Goal: Find specific page/section: Find specific page/section

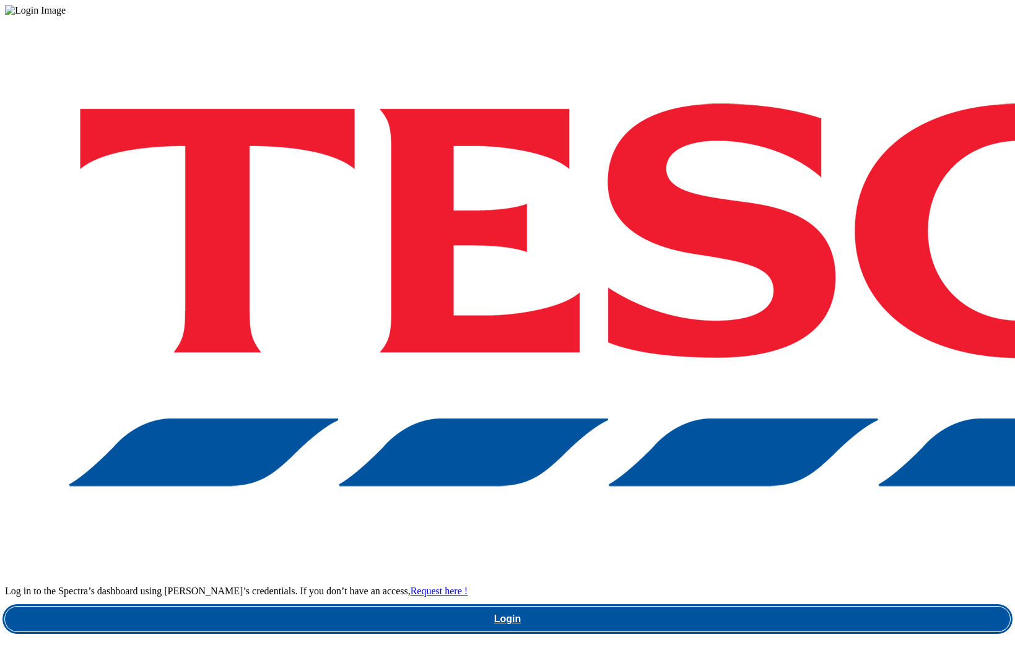
click at [727, 607] on link "Login" at bounding box center [507, 619] width 1005 height 25
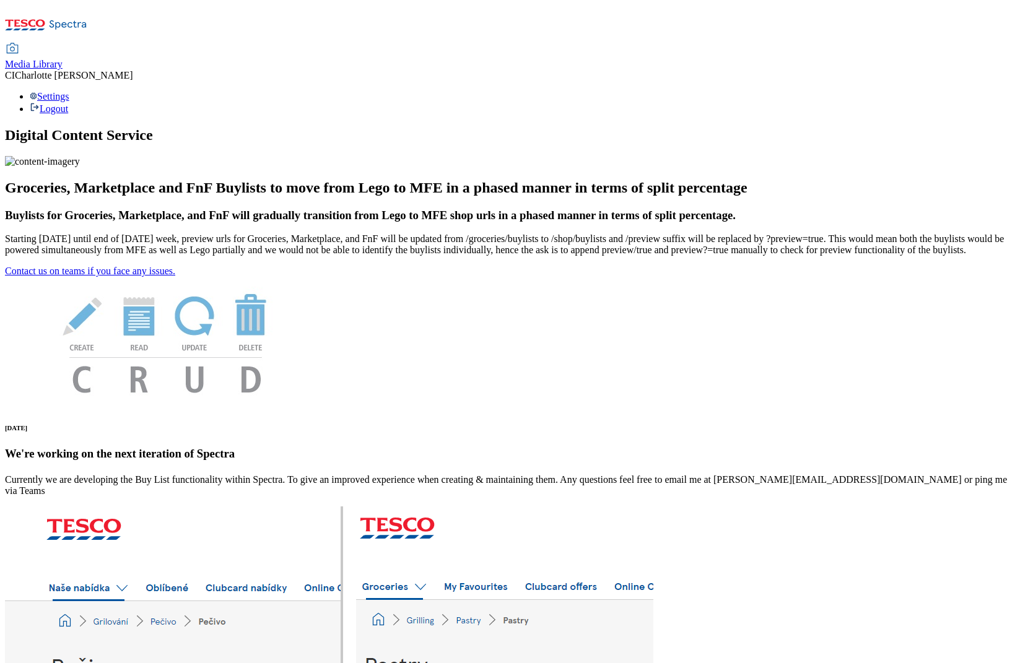
click at [63, 59] on span "Media Library" at bounding box center [34, 64] width 58 height 11
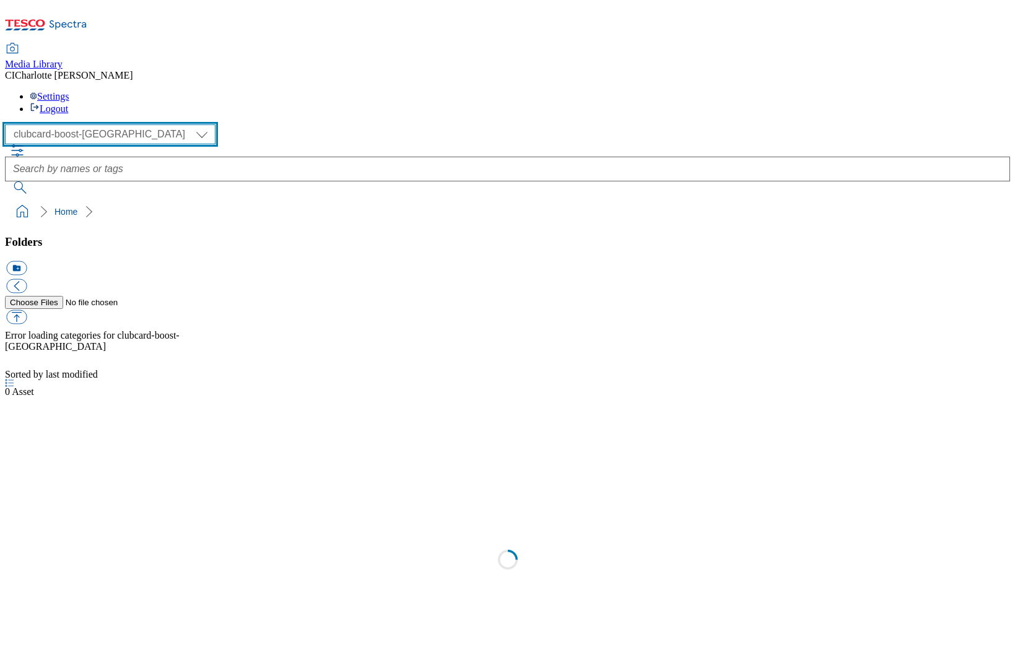
click at [92, 124] on select "Clubcard Boost UK Clubcard Marketing Clubcard ROI clubcard-boost-uk Dotcom UK G…" at bounding box center [110, 134] width 211 height 20
select select "flare-ghs-mktg"
click at [9, 124] on select "Clubcard Boost UK Clubcard Marketing Clubcard ROI clubcard-boost-uk Dotcom UK G…" at bounding box center [110, 134] width 211 height 20
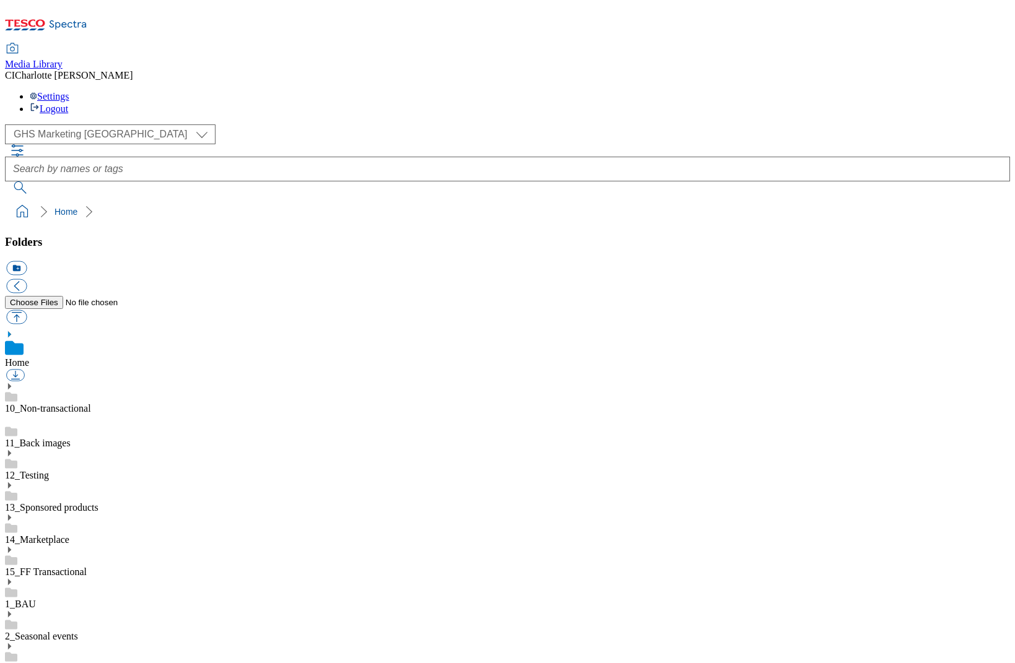
scroll to position [1, 0]
click at [175, 200] on ol "Home" at bounding box center [511, 212] width 998 height 24
